Goal: Go to known website: Go to known website

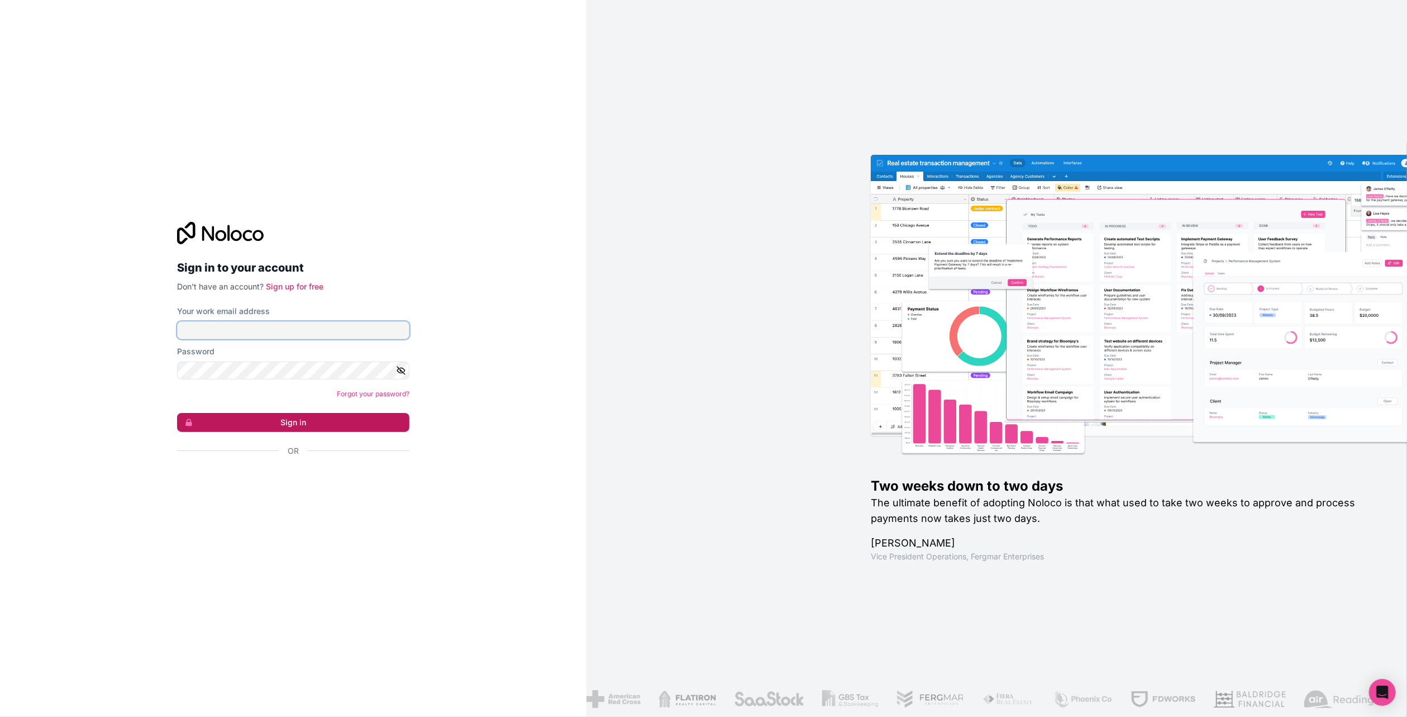
type input "[PERSON_NAME][EMAIL_ADDRESS][DOMAIN_NAME]"
click at [313, 413] on button "Sign in" at bounding box center [293, 422] width 232 height 19
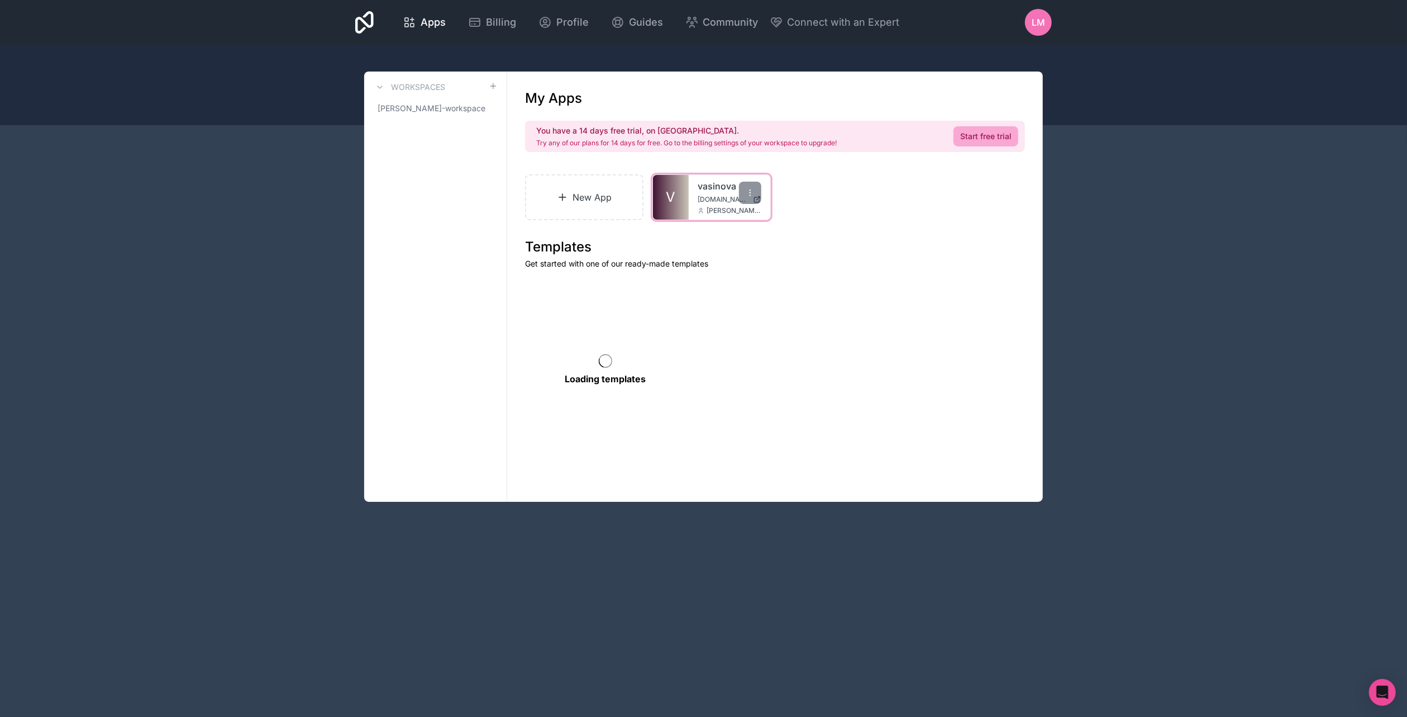
click at [690, 214] on div "vasinova [DOMAIN_NAME] [PERSON_NAME][EMAIL_ADDRESS][DOMAIN_NAME]" at bounding box center [730, 197] width 82 height 45
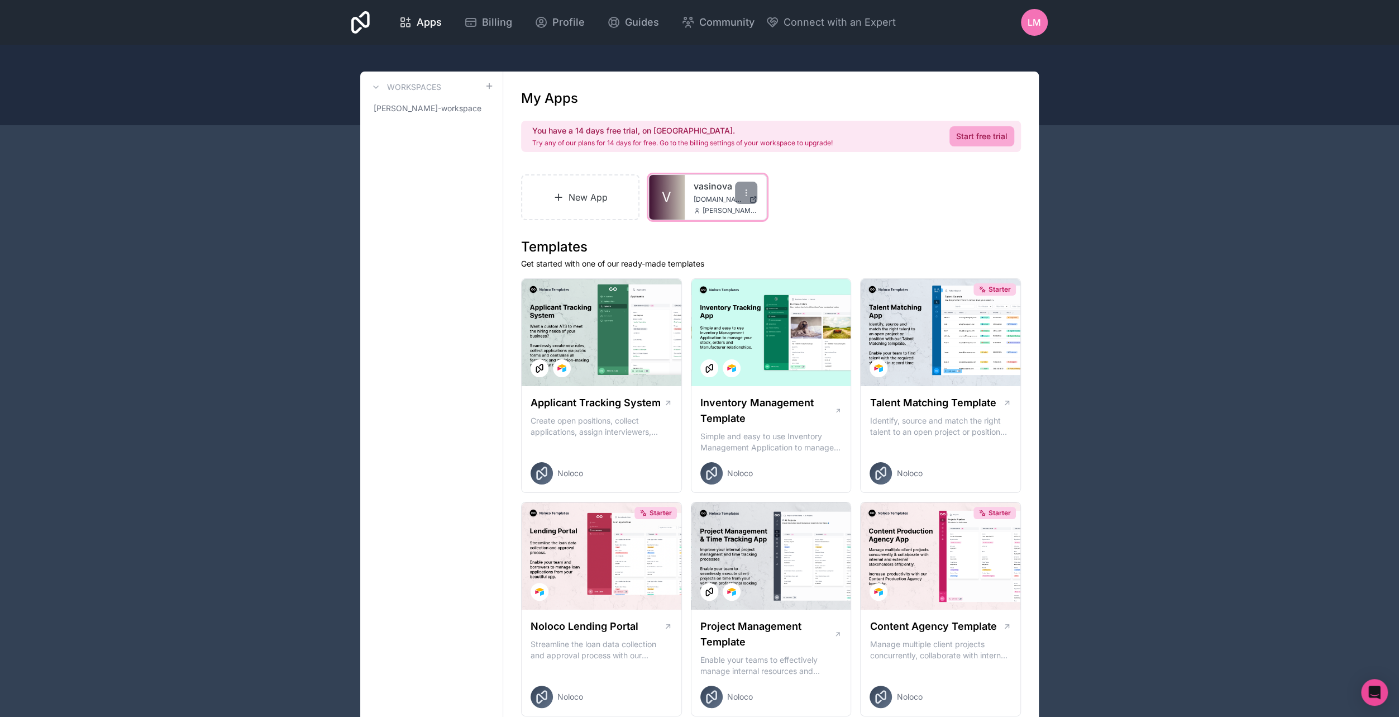
click at [695, 196] on span "[DOMAIN_NAME]" at bounding box center [719, 199] width 51 height 9
